Goal: Obtain resource: Obtain resource

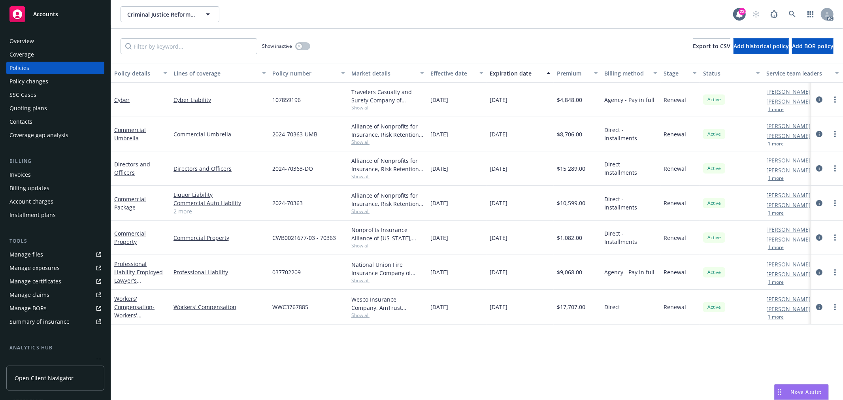
click at [180, 208] on link "2 more" at bounding box center [219, 211] width 92 height 8
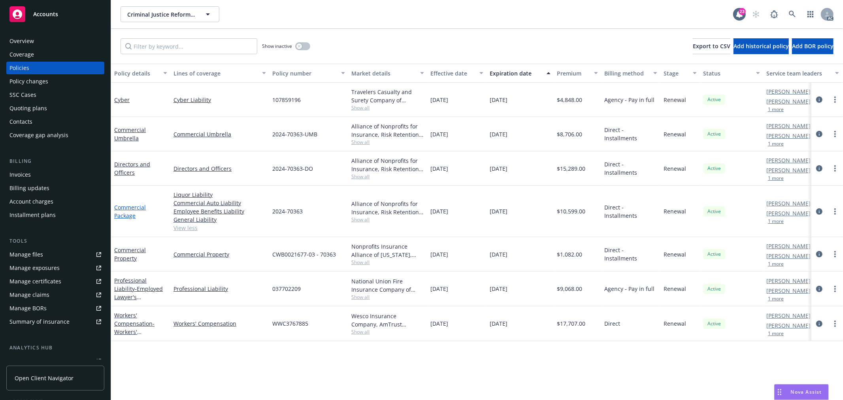
click at [136, 207] on link "Commercial Package" at bounding box center [130, 211] width 32 height 16
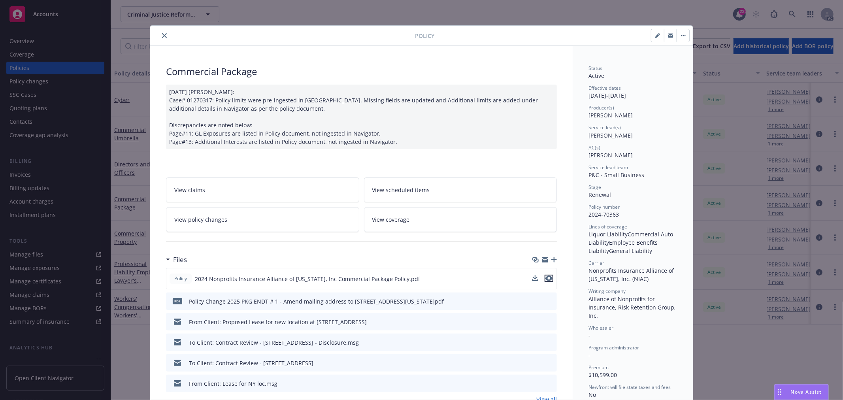
click at [545, 277] on icon "preview file" at bounding box center [548, 278] width 7 height 6
click at [164, 36] on button "close" at bounding box center [164, 35] width 9 height 9
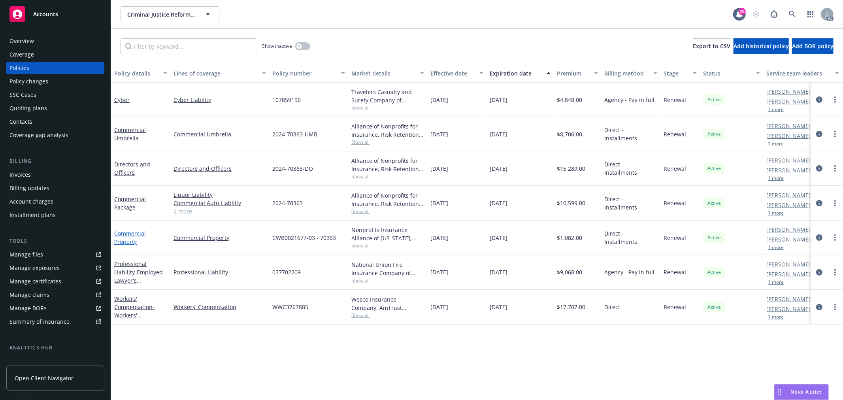
click at [132, 235] on link "Commercial Property" at bounding box center [130, 238] width 32 height 16
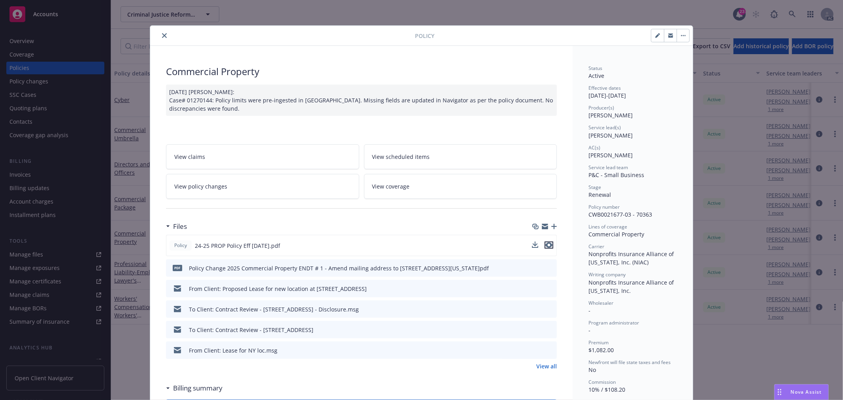
click at [548, 245] on icon "preview file" at bounding box center [548, 245] width 7 height 6
click at [547, 268] on icon "preview file" at bounding box center [549, 268] width 7 height 6
click at [160, 33] on button "close" at bounding box center [164, 35] width 9 height 9
click at [160, 40] on div "Policy" at bounding box center [421, 36] width 543 height 20
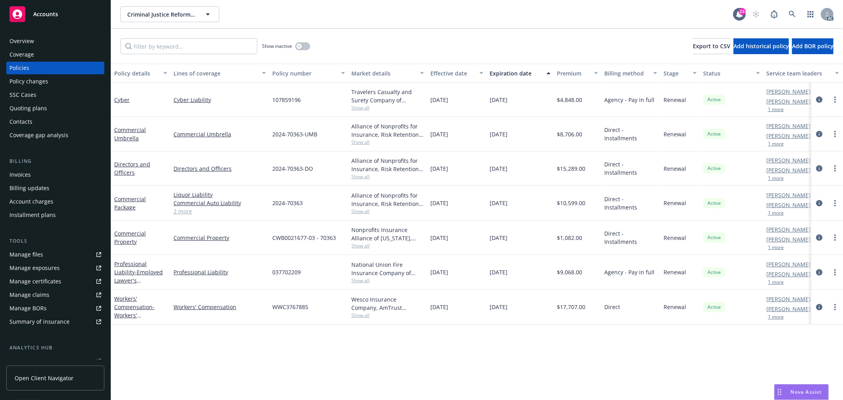
click at [187, 209] on link "2 more" at bounding box center [219, 211] width 92 height 8
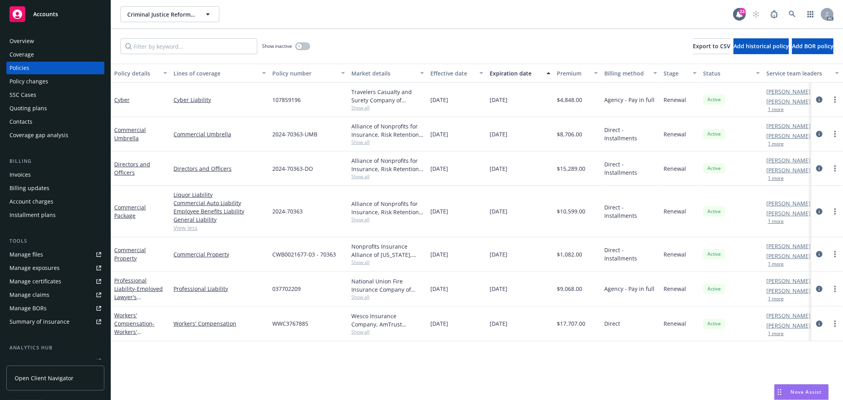
click at [360, 298] on span "Show all" at bounding box center [387, 297] width 73 height 7
click at [267, 352] on div "Policy details Lines of coverage Policy number Market details Effective date Ex…" at bounding box center [477, 232] width 732 height 336
click at [152, 286] on span "- Employed Lawyer's Professional Liability" at bounding box center [138, 301] width 49 height 32
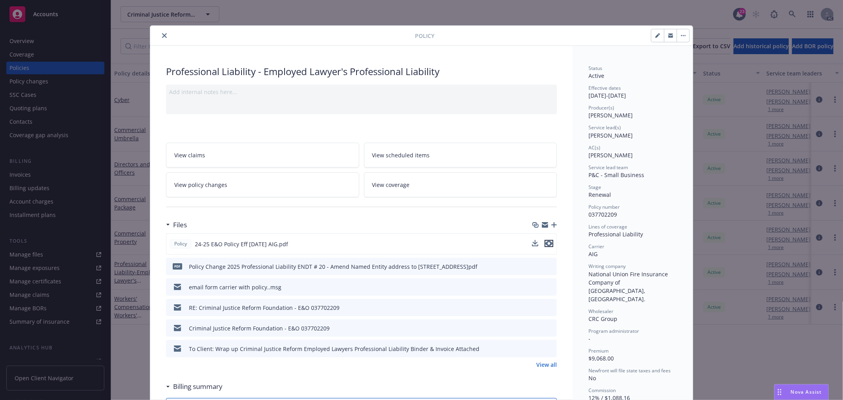
click at [549, 243] on icon "preview file" at bounding box center [548, 244] width 7 height 6
